Goal: Transaction & Acquisition: Download file/media

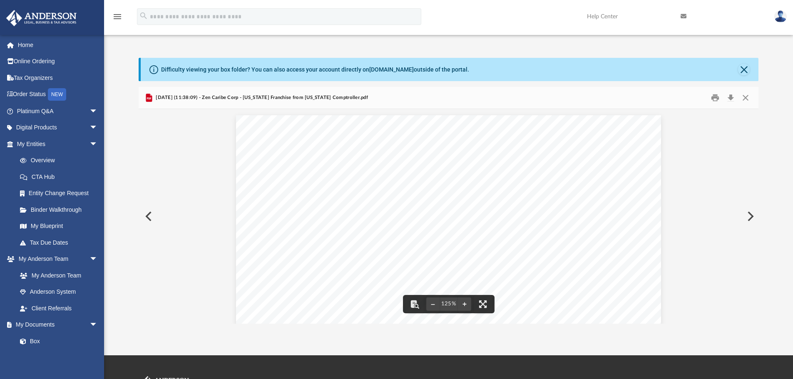
scroll to position [125, 0]
click at [286, 167] on div "Page 1" at bounding box center [448, 263] width 425 height 547
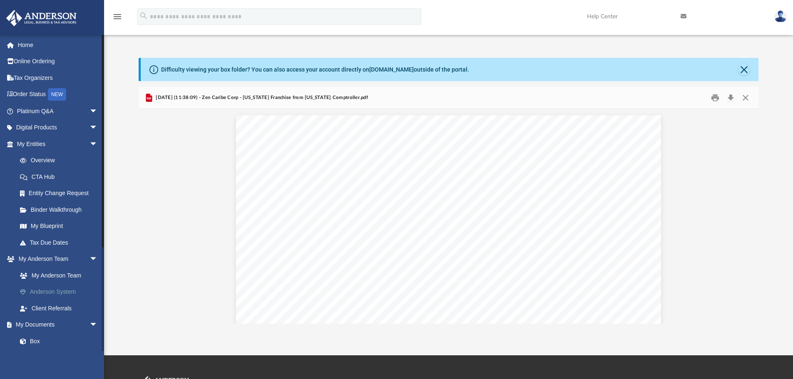
click at [55, 293] on link "Anderson System" at bounding box center [61, 292] width 99 height 17
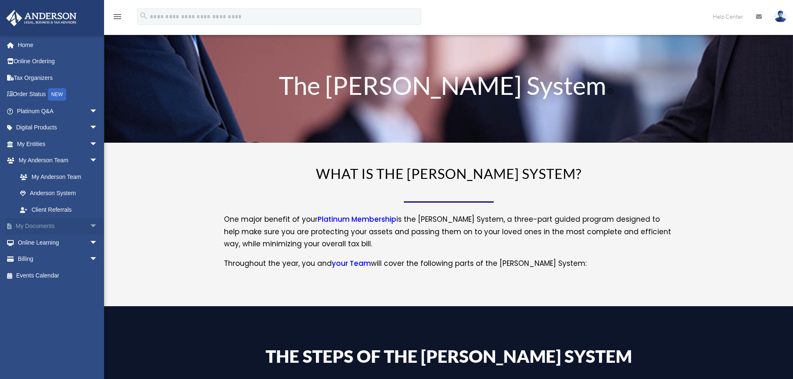
click at [90, 226] on span "arrow_drop_down" at bounding box center [98, 226] width 17 height 17
click at [54, 276] on link "Forms Library" at bounding box center [61, 275] width 99 height 17
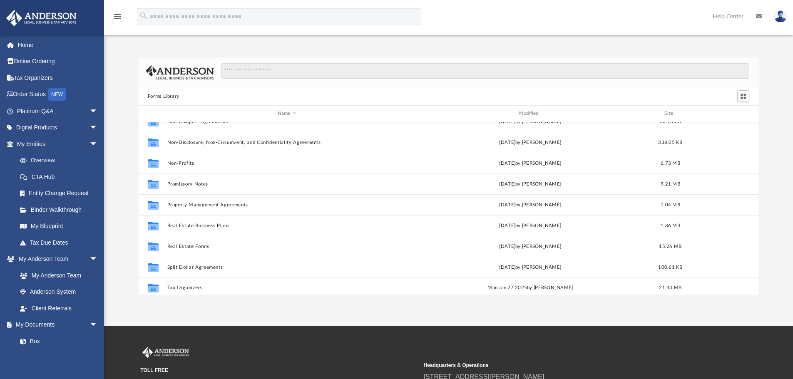
scroll to position [452, 0]
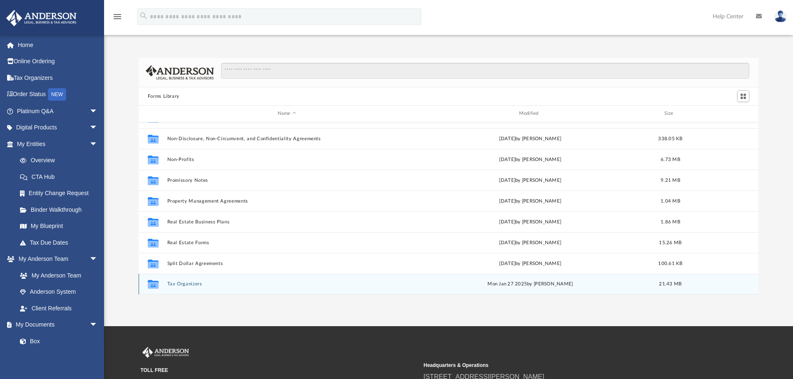
click at [177, 286] on button "Tax Organizers" at bounding box center [287, 283] width 240 height 5
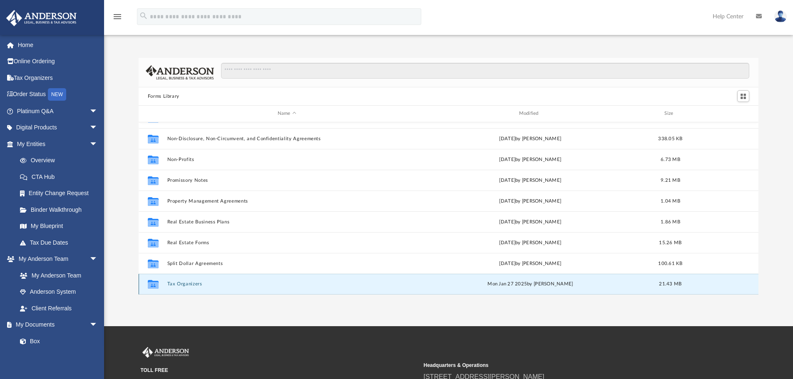
click at [177, 286] on button "Tax Organizers" at bounding box center [287, 283] width 240 height 5
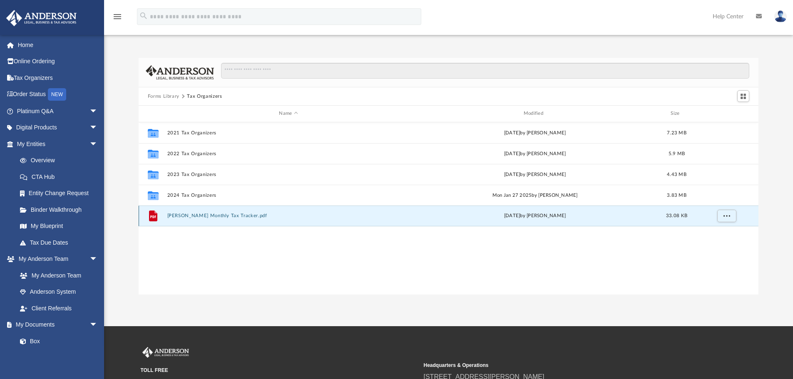
click at [186, 215] on button "[PERSON_NAME] Monthly Tax Tracker.pdf" at bounding box center [288, 215] width 243 height 5
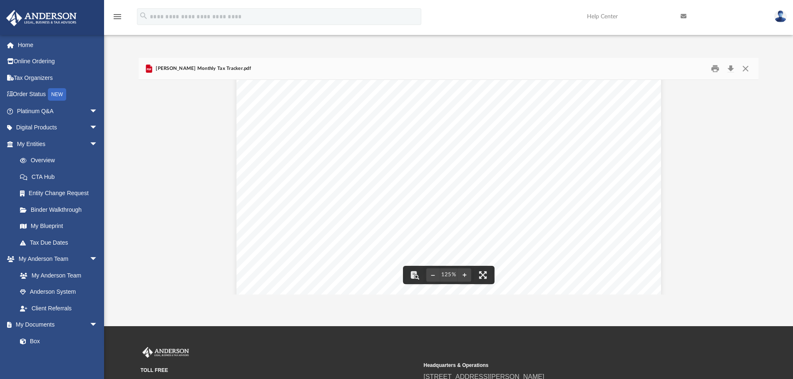
scroll to position [97, 0]
click at [729, 68] on button "Download" at bounding box center [730, 68] width 15 height 13
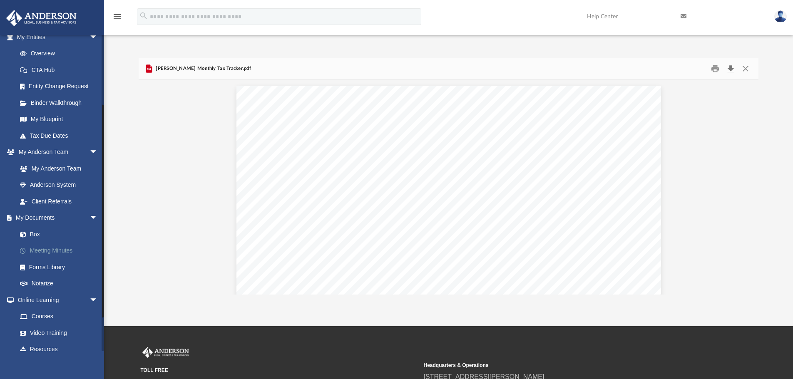
scroll to position [125, 0]
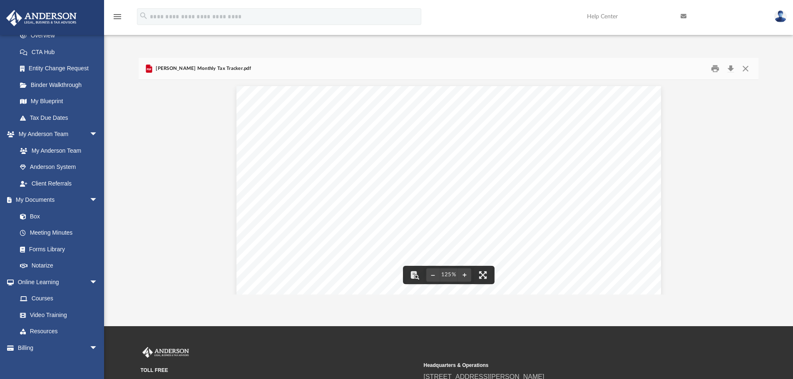
click at [144, 159] on div "Hotel / Lodging $ Air / Train/ Bus $ Taxi / Limo / Shuttle $ Car Rental $ Parki…" at bounding box center [449, 361] width 620 height 562
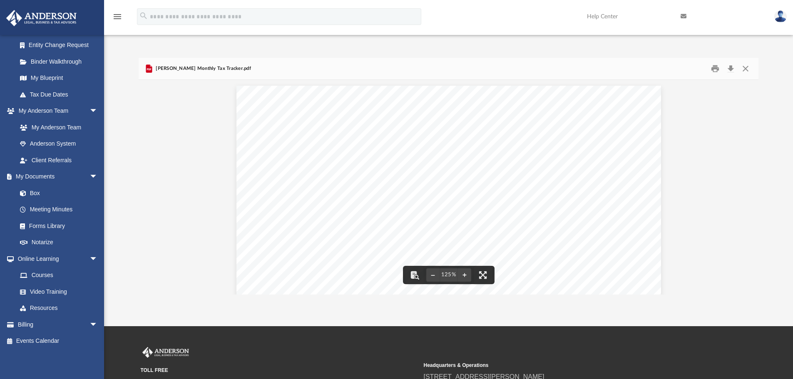
scroll to position [0, 0]
